Goal: Check status: Check status

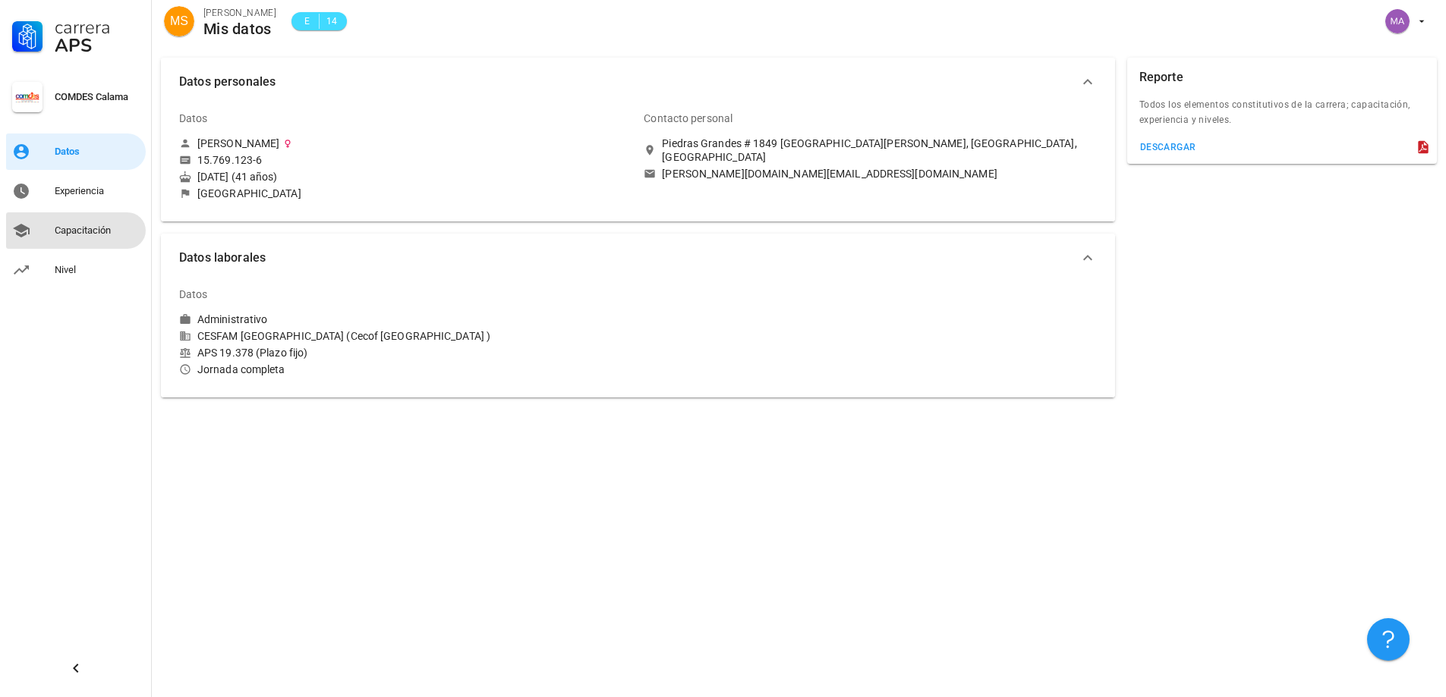
click at [62, 233] on div "Capacitación" at bounding box center [97, 231] width 85 height 12
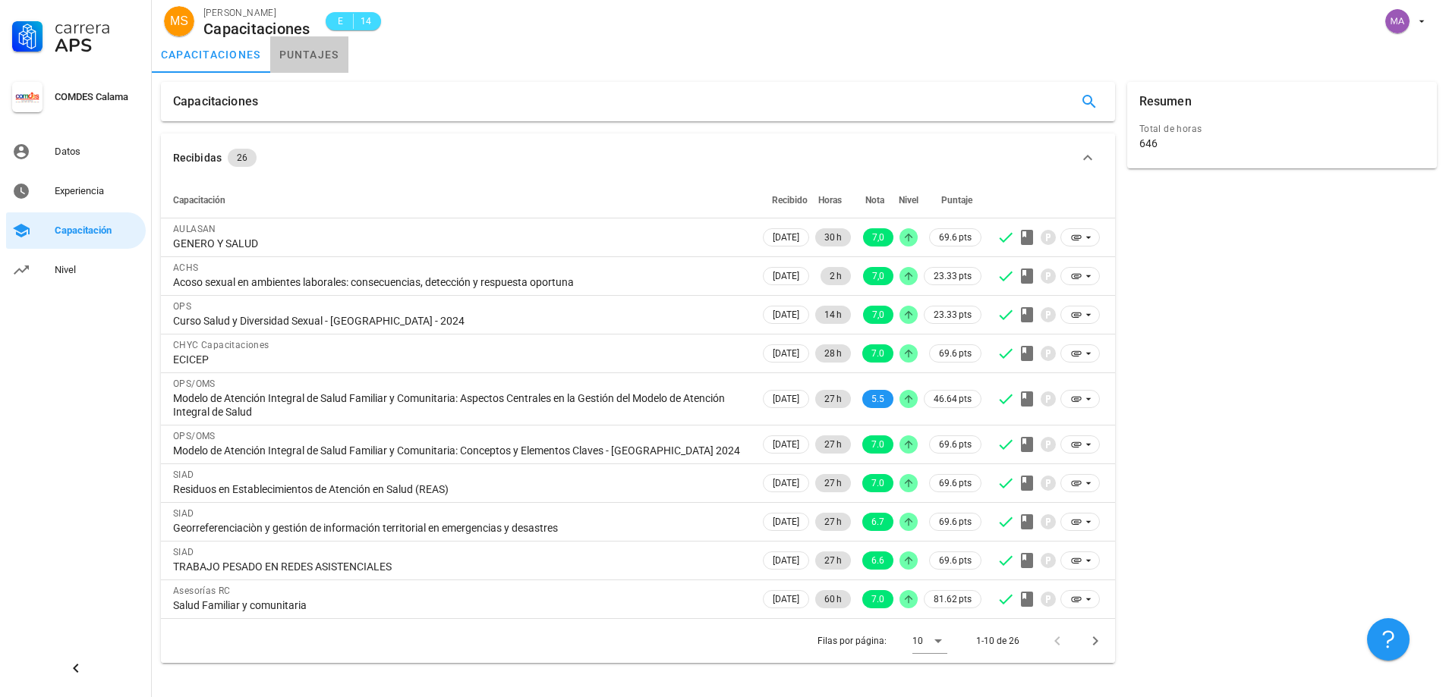
click at [322, 55] on link "puntajes" at bounding box center [309, 54] width 78 height 36
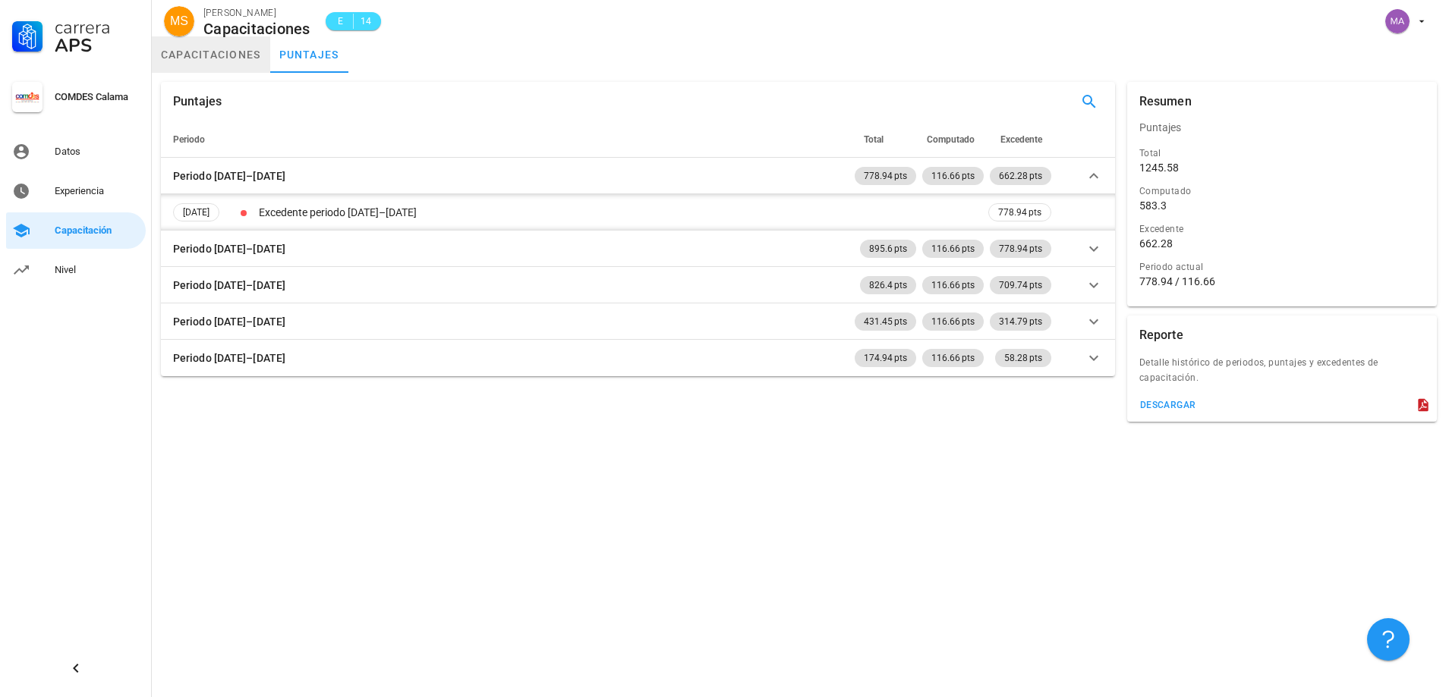
click at [182, 50] on link "capacitaciones" at bounding box center [211, 54] width 118 height 36
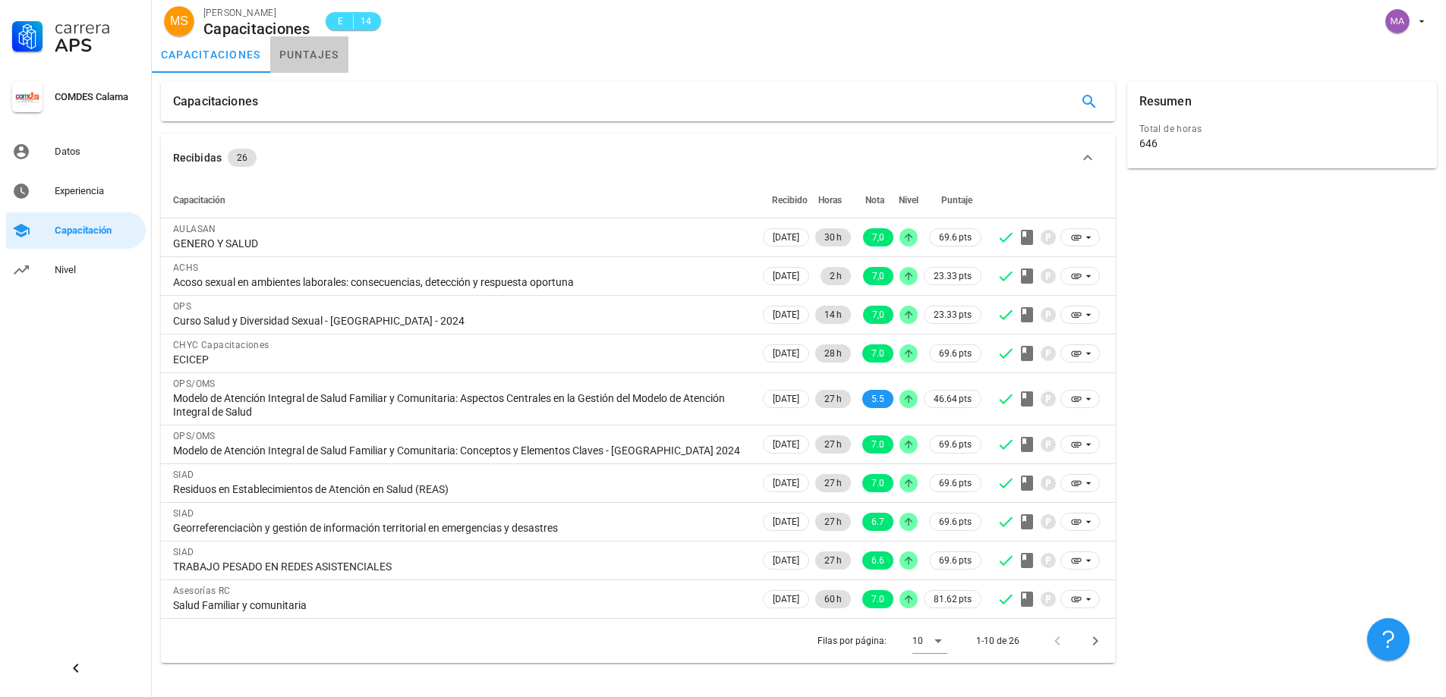
click at [313, 57] on link "puntajes" at bounding box center [309, 54] width 78 height 36
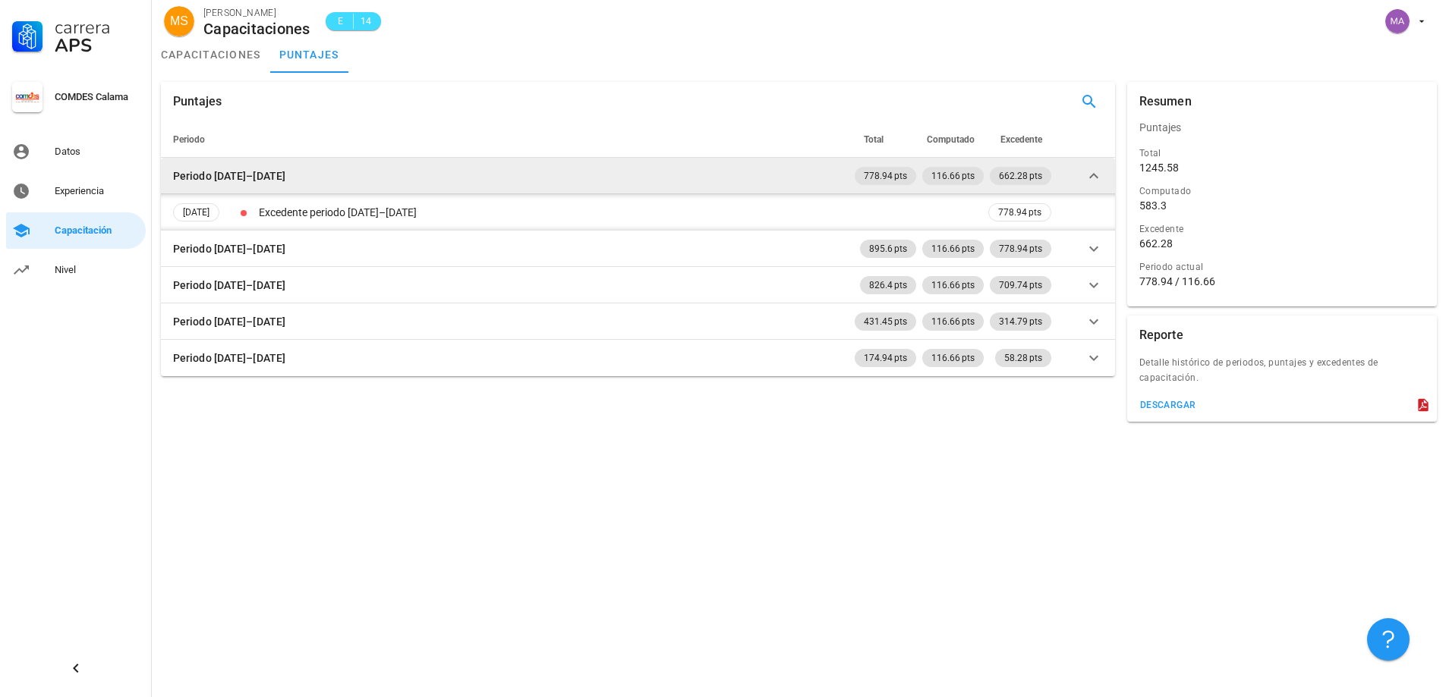
click at [426, 168] on td "Periodo [DATE]–[DATE]" at bounding box center [506, 176] width 691 height 36
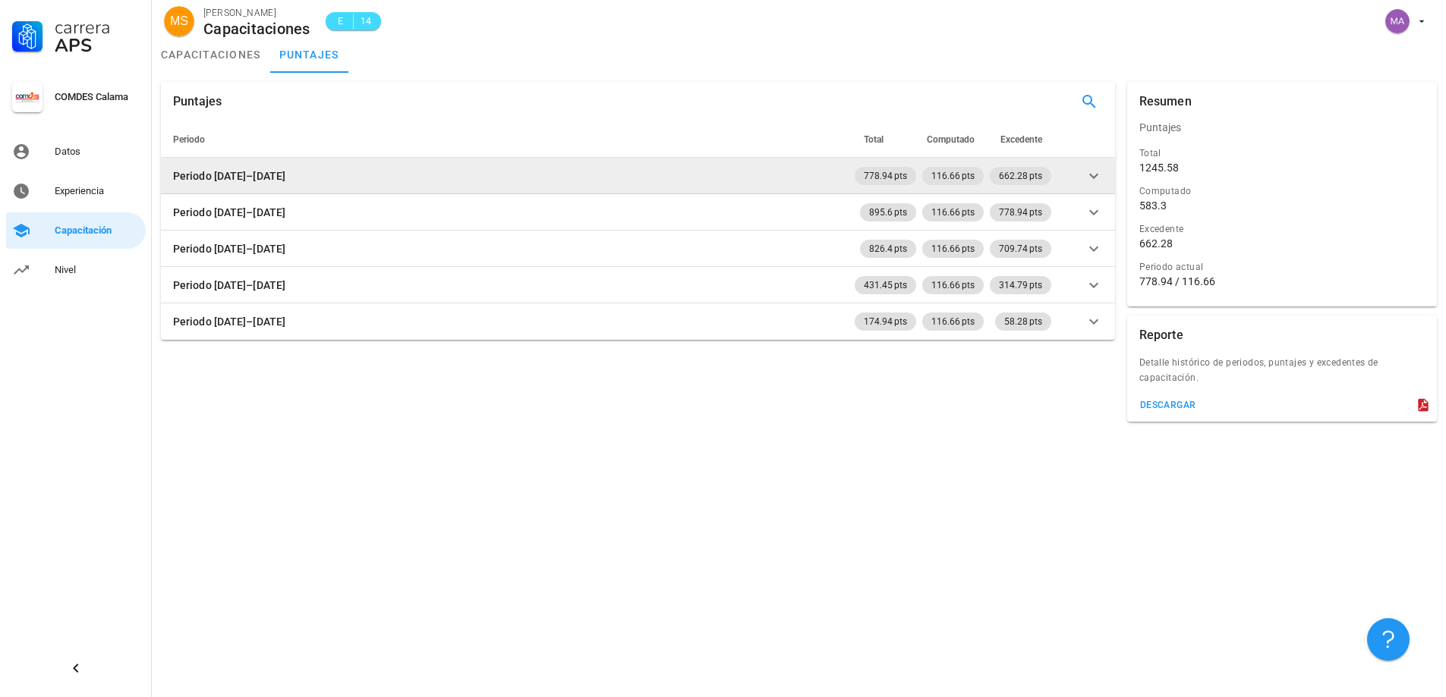
click at [426, 168] on td "Periodo [DATE]–[DATE]" at bounding box center [506, 176] width 691 height 36
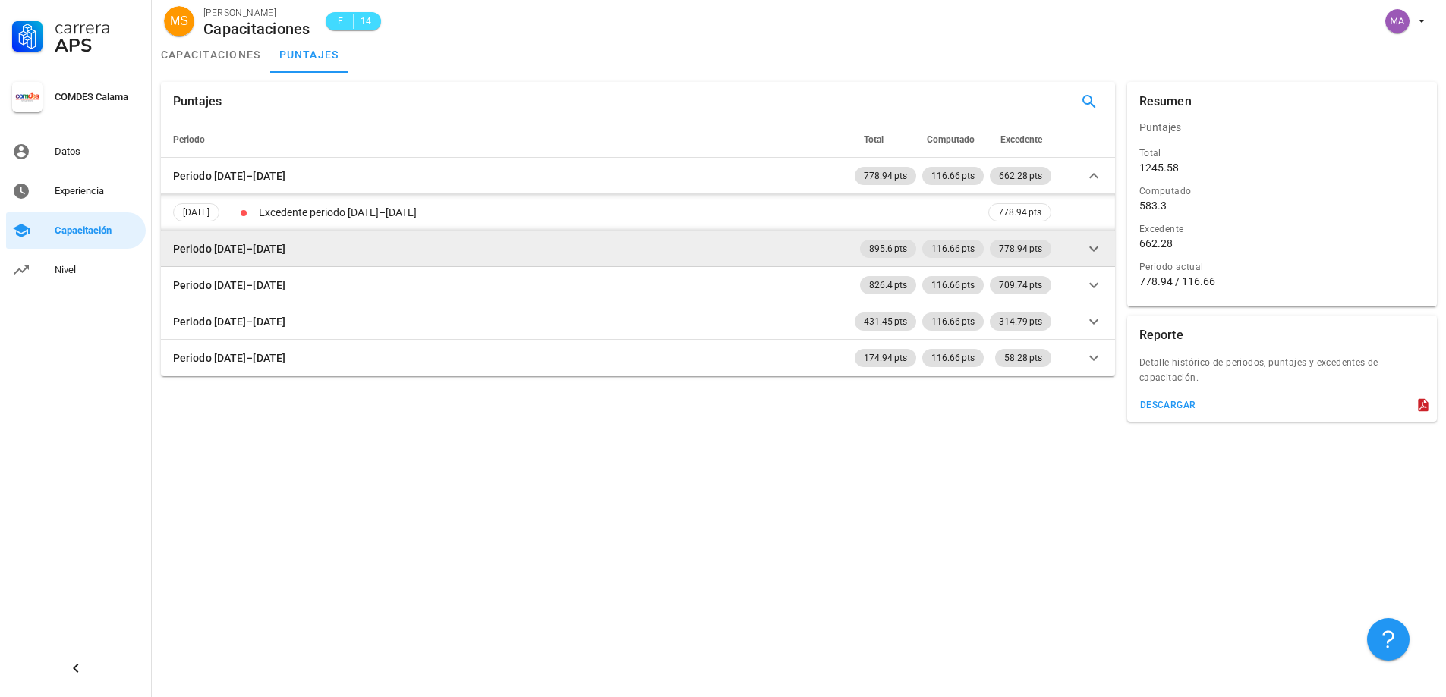
click at [382, 257] on td "Periodo [DATE]–[DATE]" at bounding box center [506, 249] width 691 height 36
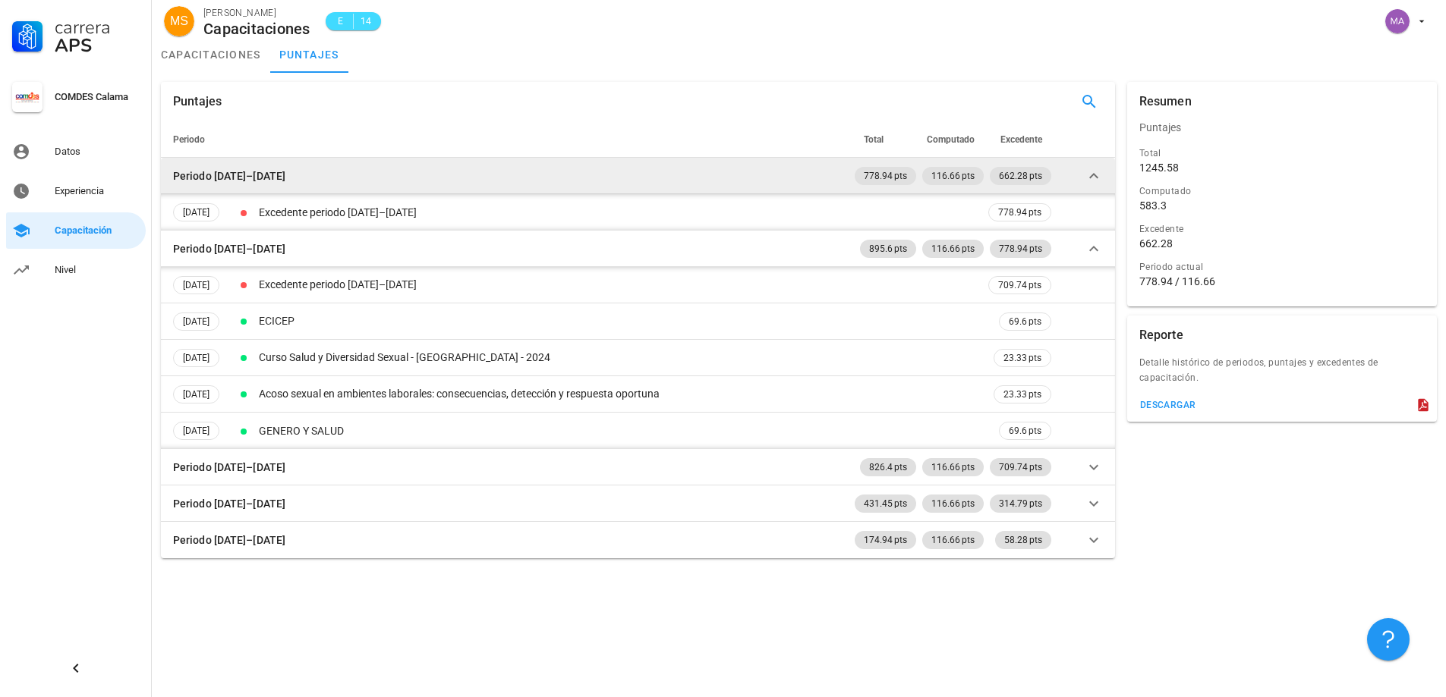
click at [357, 176] on td "Periodo [DATE]–[DATE]" at bounding box center [506, 176] width 691 height 36
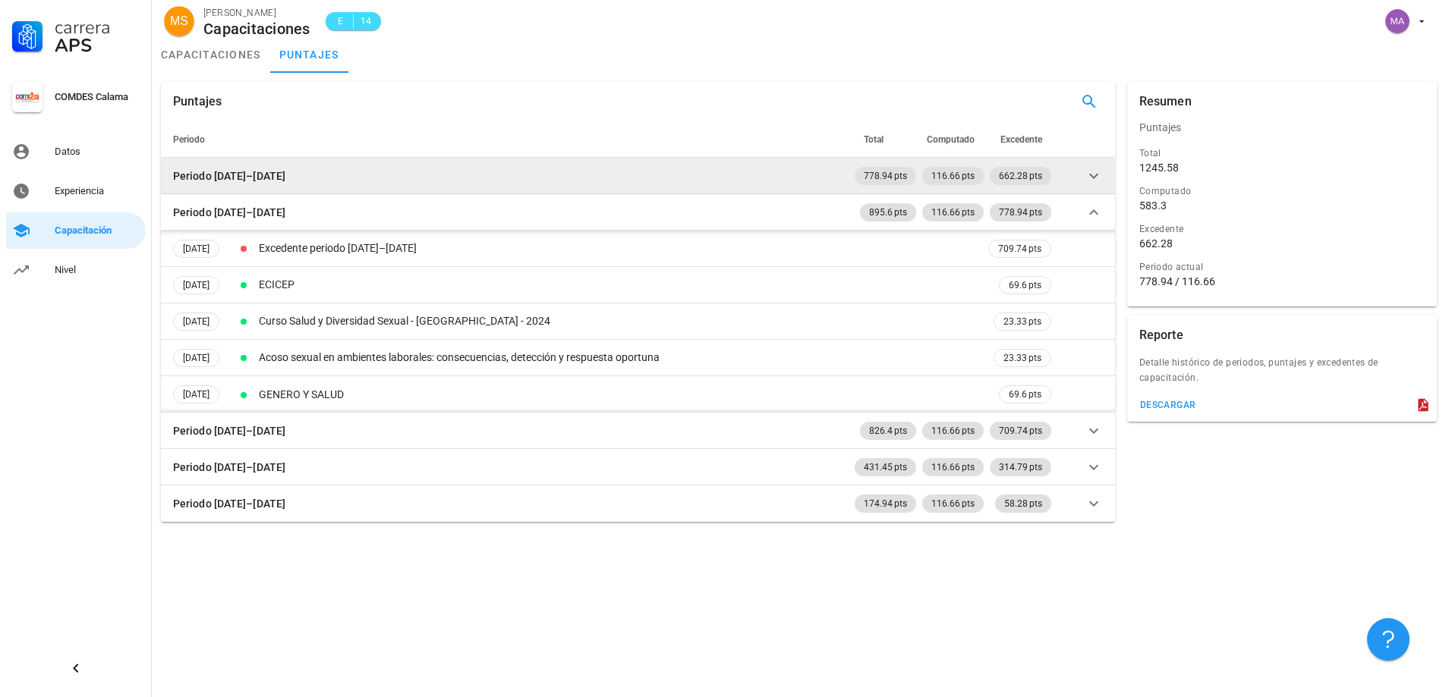
click at [357, 176] on td "Periodo [DATE]–[DATE]" at bounding box center [506, 176] width 691 height 36
